Goal: Task Accomplishment & Management: Manage account settings

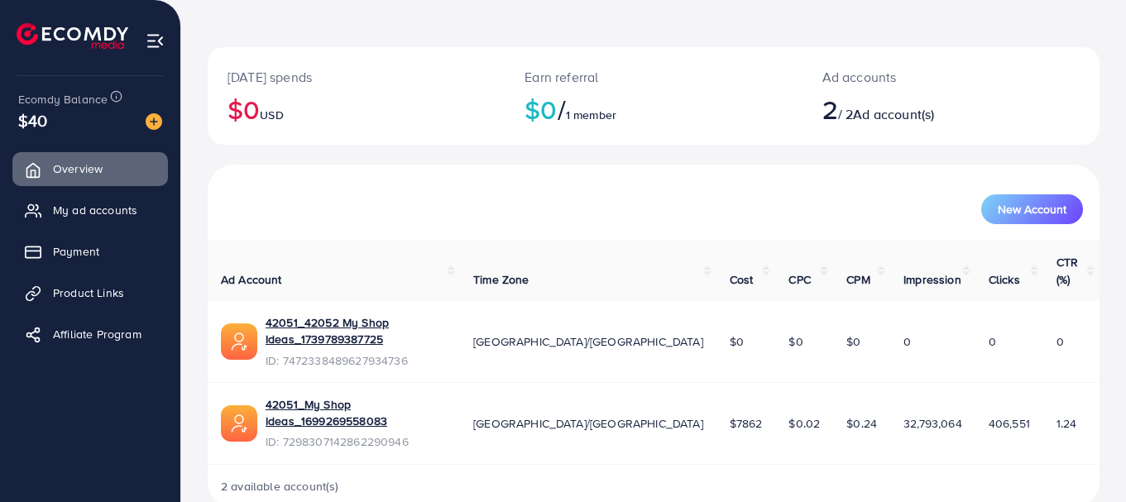
scroll to position [37, 0]
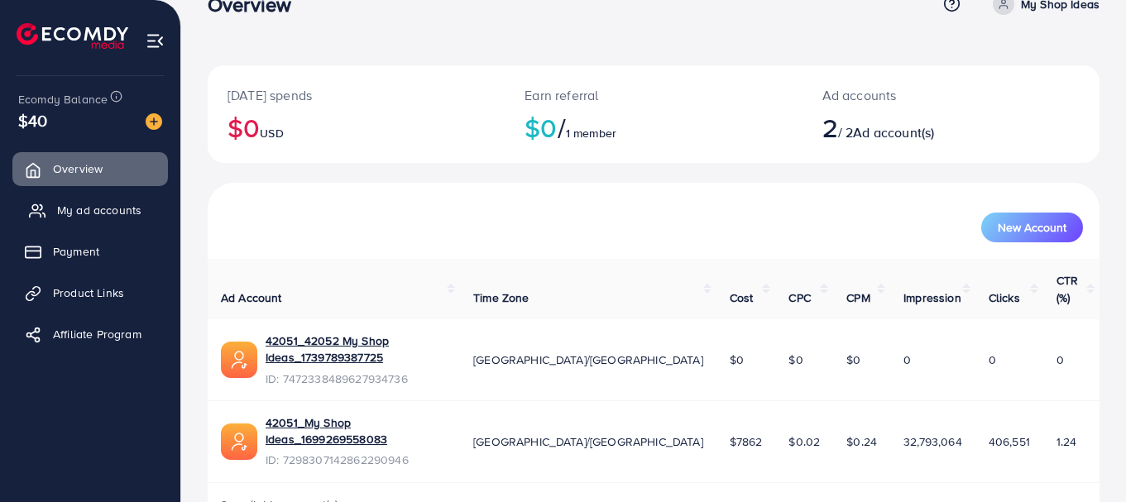
click at [122, 210] on span "My ad accounts" at bounding box center [99, 210] width 84 height 17
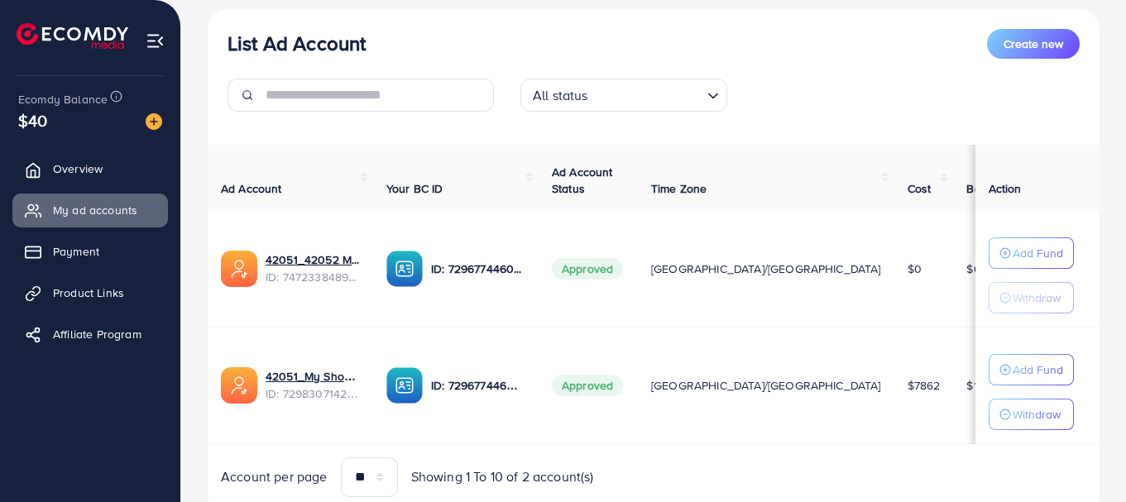
scroll to position [191, 0]
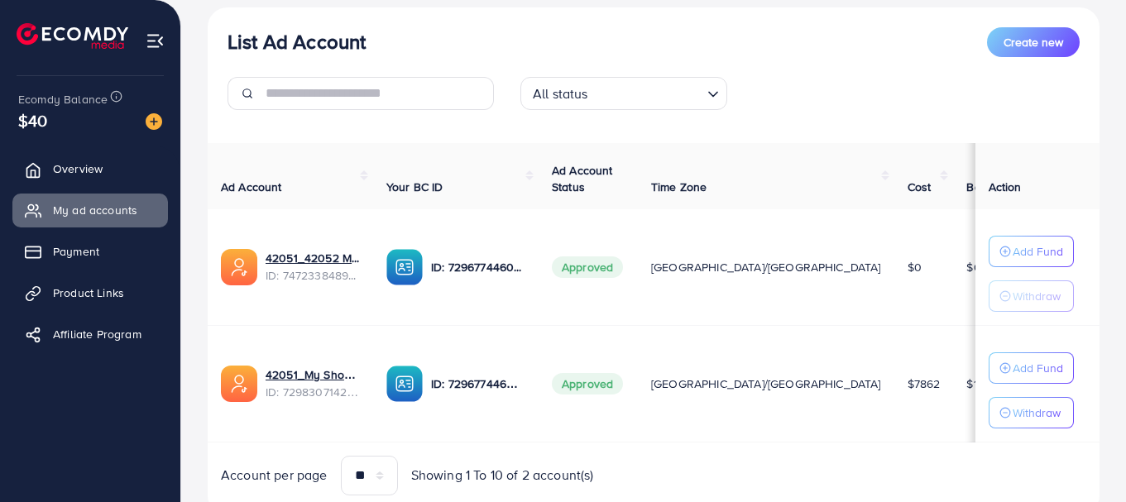
click at [1037, 389] on label at bounding box center [1060, 383] width 46 height 19
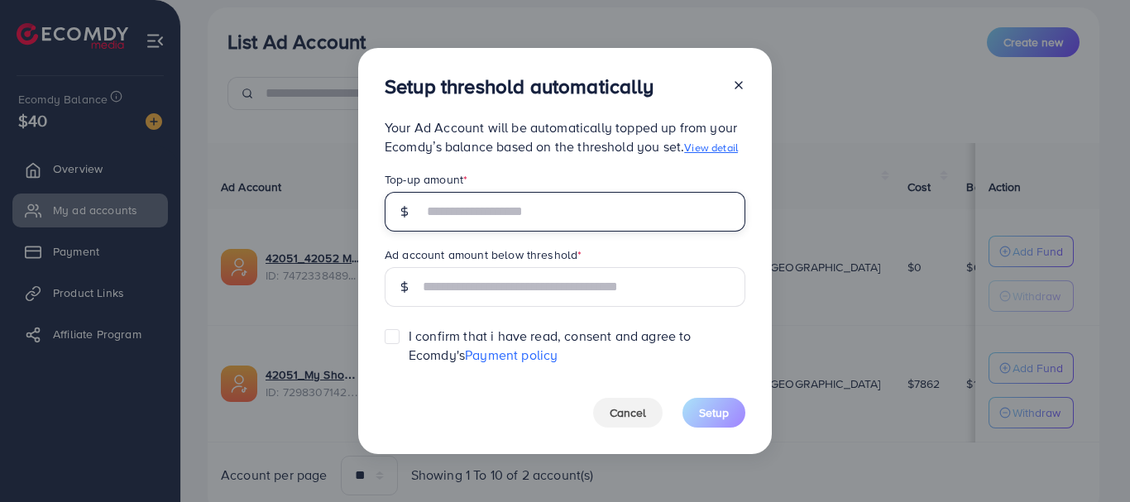
click at [572, 221] on input "text" at bounding box center [584, 212] width 323 height 40
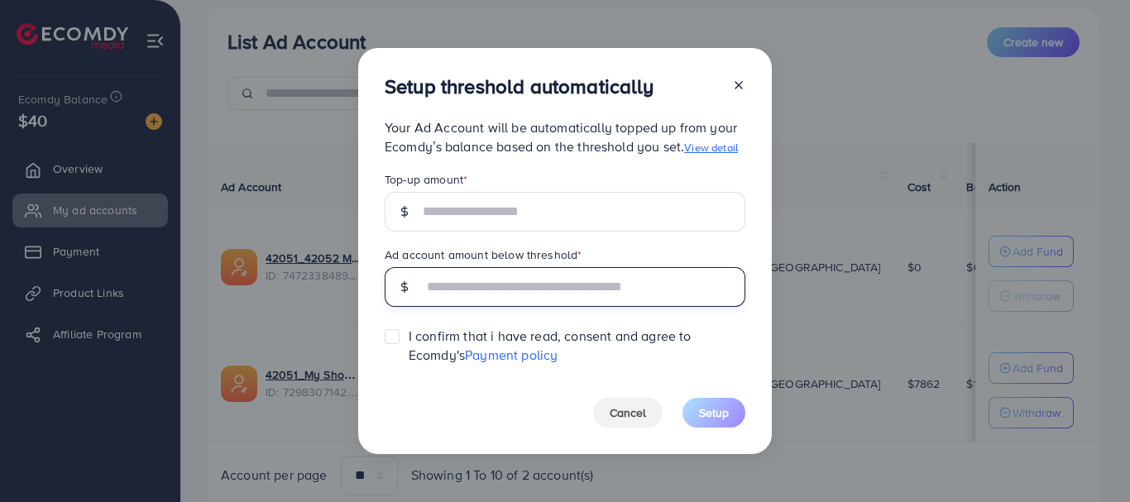
click at [557, 290] on input "text" at bounding box center [584, 287] width 323 height 40
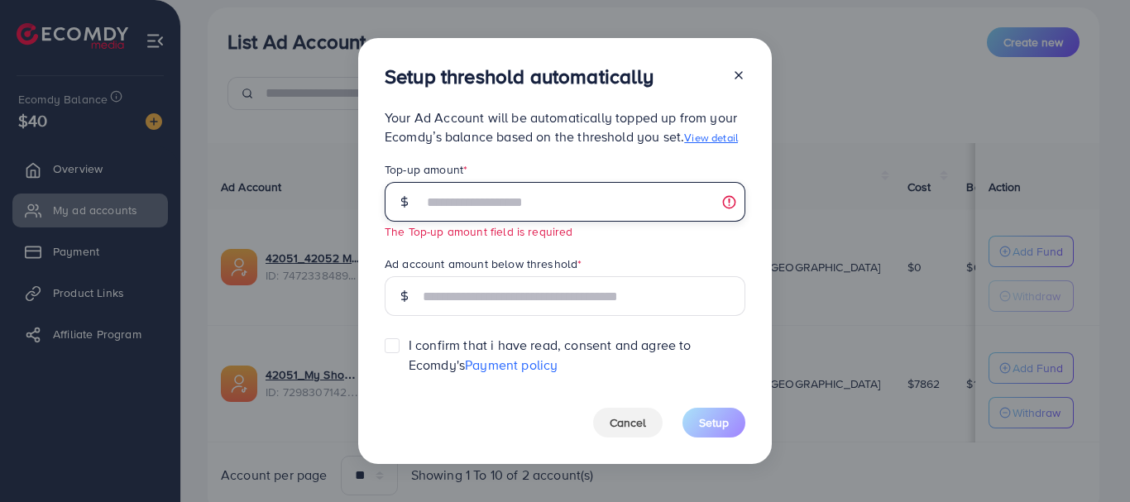
click at [616, 203] on input "text" at bounding box center [584, 202] width 323 height 40
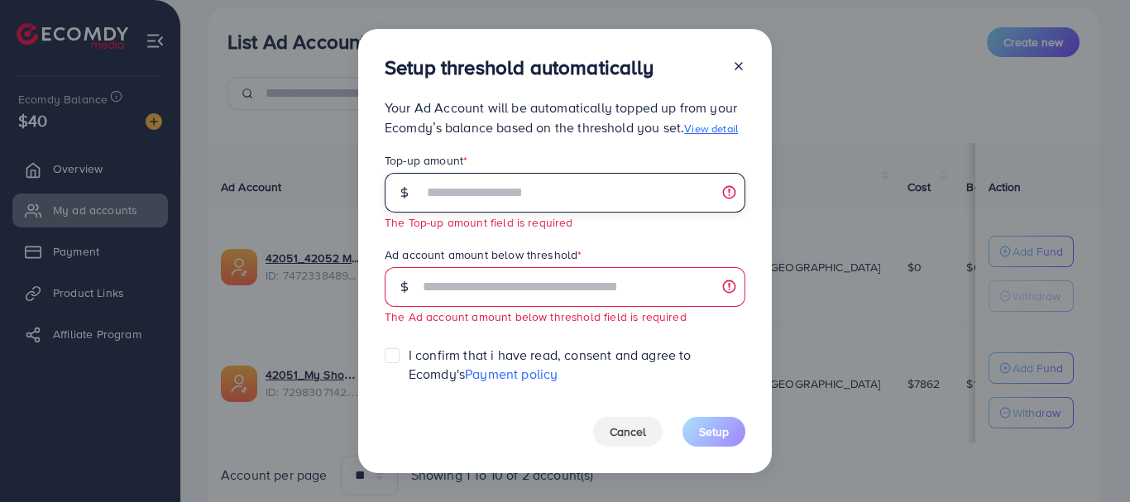
click at [634, 195] on input "text" at bounding box center [584, 193] width 323 height 40
click at [697, 203] on input "text" at bounding box center [584, 193] width 323 height 40
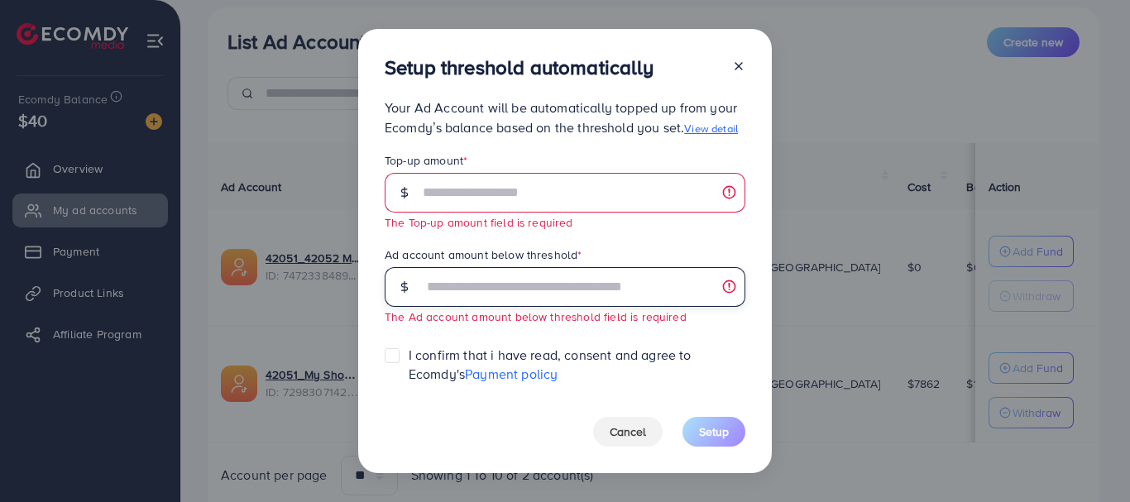
click at [545, 287] on input "text" at bounding box center [584, 287] width 323 height 40
click at [614, 304] on input "text" at bounding box center [584, 287] width 323 height 40
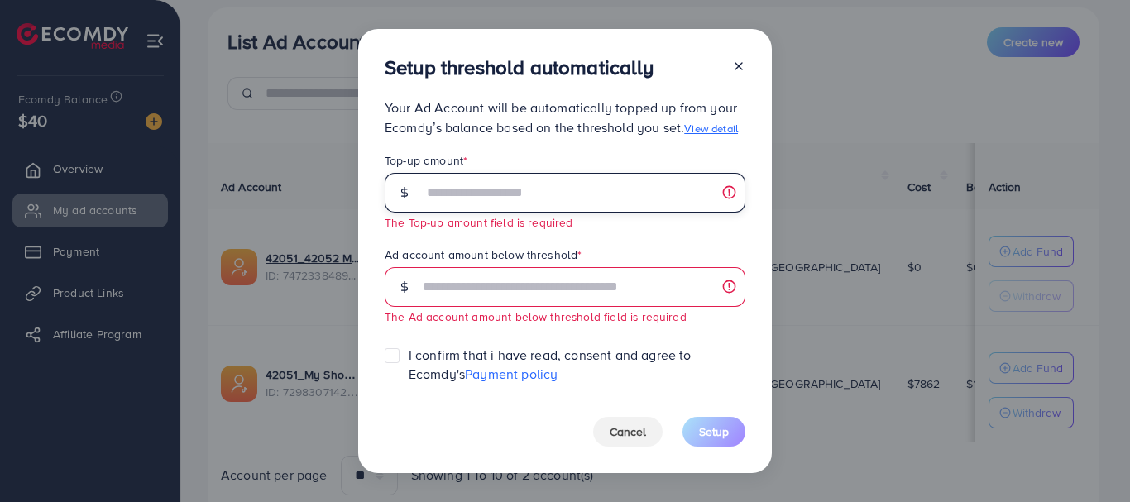
click at [580, 208] on input "text" at bounding box center [584, 193] width 323 height 40
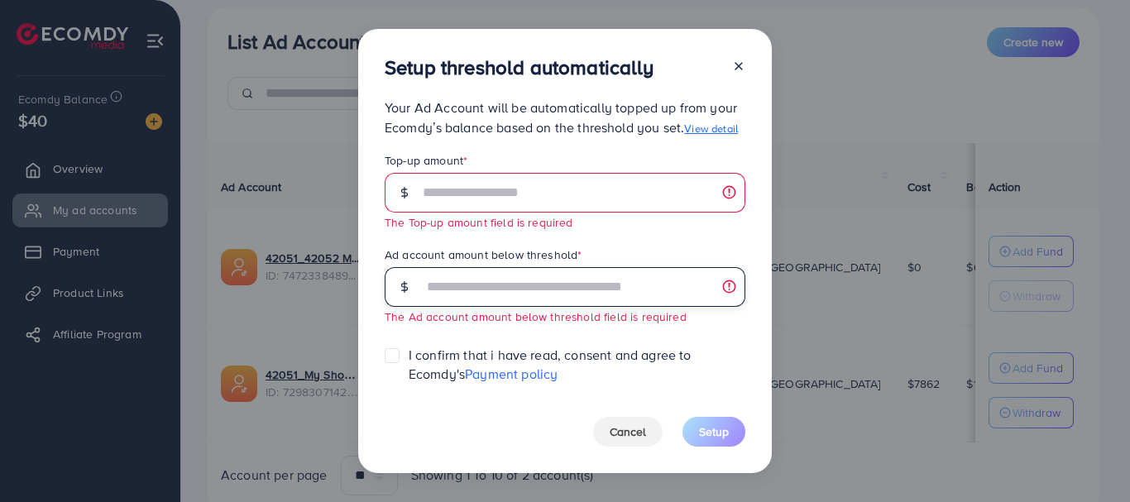
click at [580, 288] on input "text" at bounding box center [584, 287] width 323 height 40
click at [735, 62] on icon at bounding box center [738, 66] width 13 height 13
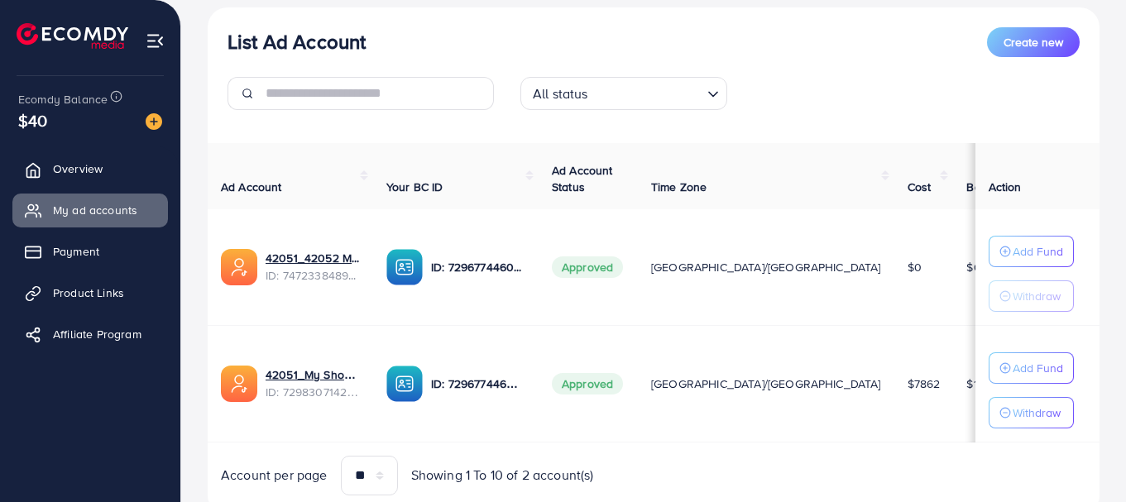
click at [1037, 387] on label at bounding box center [1060, 383] width 46 height 19
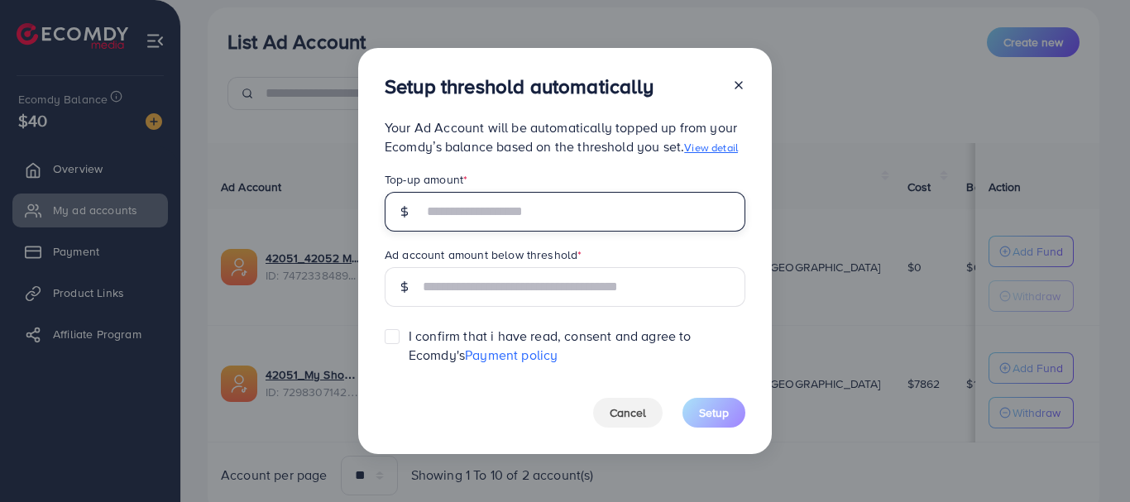
click at [540, 213] on input "text" at bounding box center [584, 212] width 323 height 40
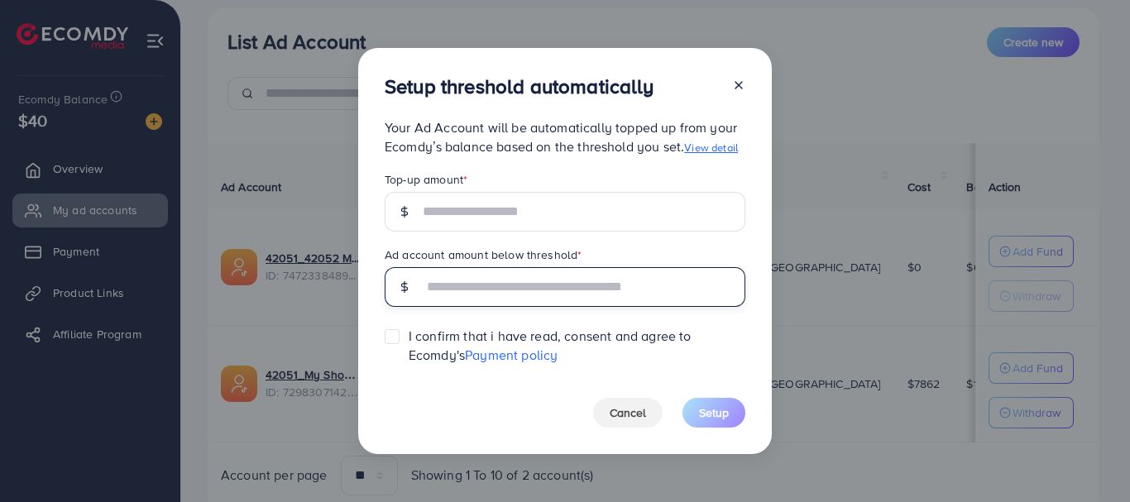
click at [534, 295] on input "text" at bounding box center [584, 287] width 323 height 40
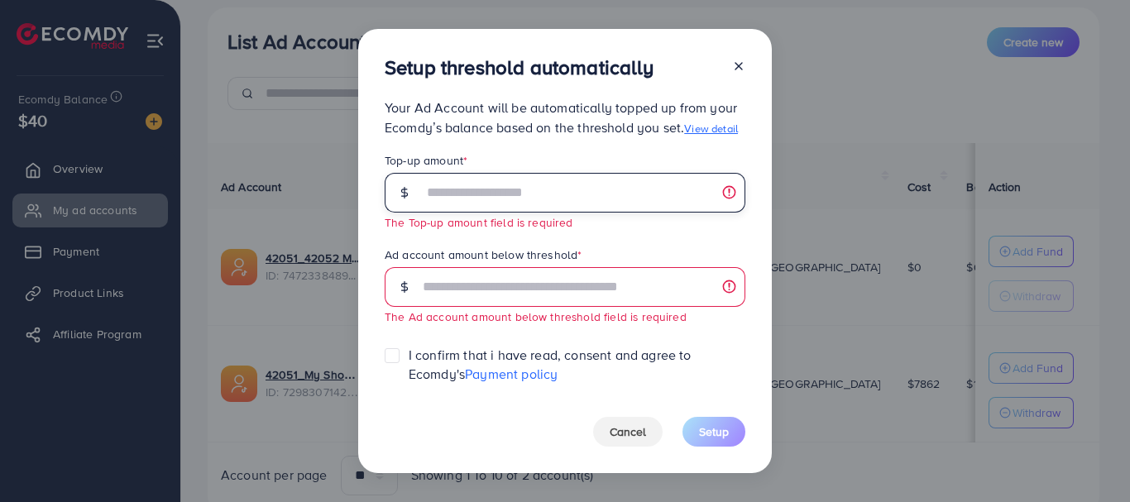
click at [562, 210] on input "text" at bounding box center [584, 193] width 323 height 40
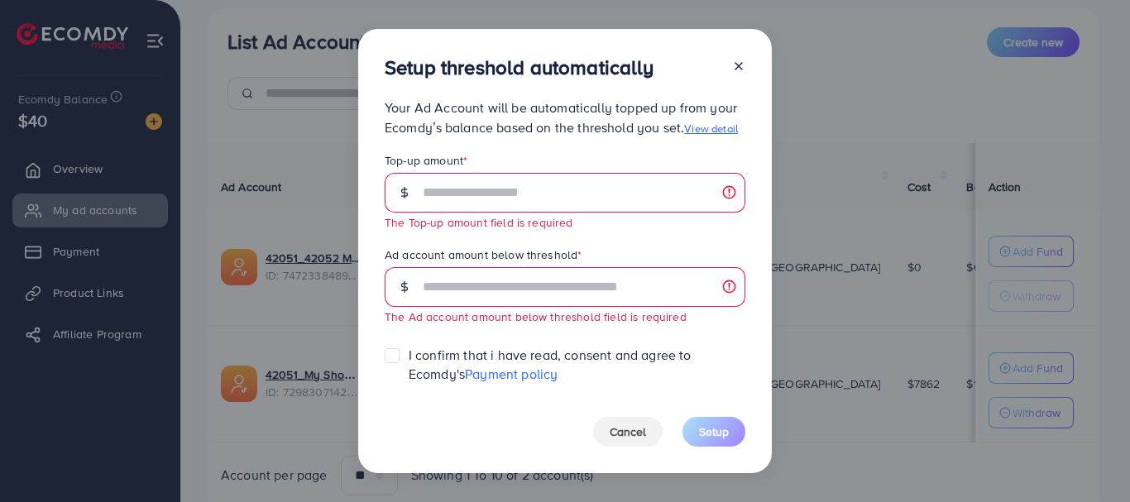
click at [734, 126] on link "View detail" at bounding box center [711, 128] width 54 height 15
click at [738, 68] on icon at bounding box center [738, 66] width 13 height 13
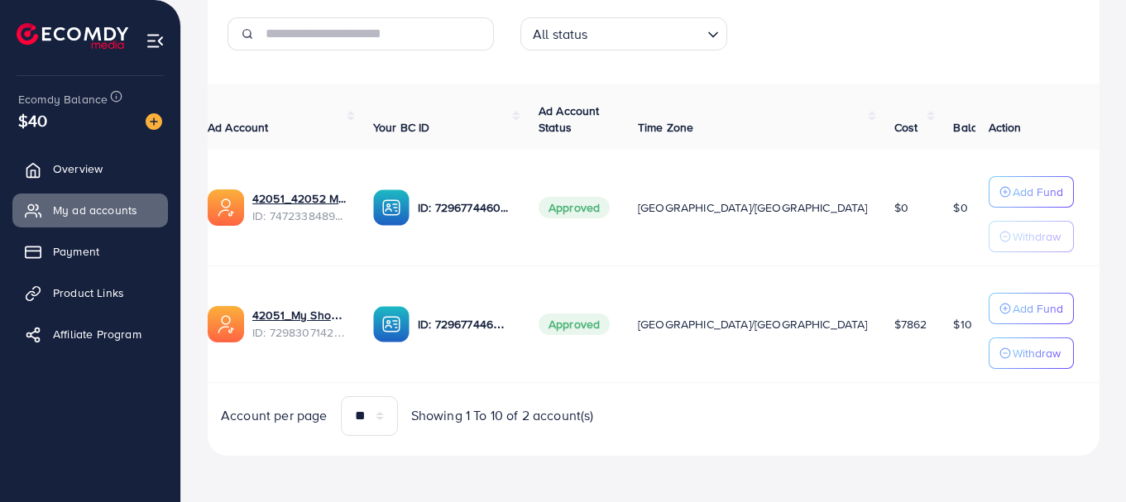
scroll to position [0, 100]
